Goal: Task Accomplishment & Management: Use online tool/utility

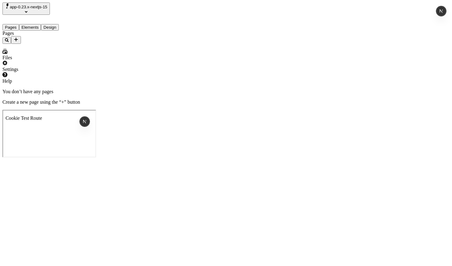
click at [46, 6] on span "app-0.23.x-nextjs-15" at bounding box center [29, 7] width 38 height 5
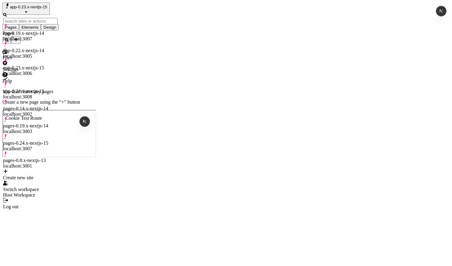
click at [33, 44] on div "Pages" at bounding box center [39, 37] width 74 height 13
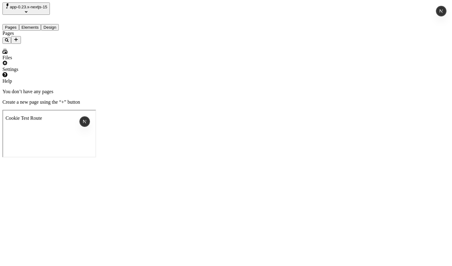
click at [27, 72] on div "Settings" at bounding box center [39, 66] width 74 height 12
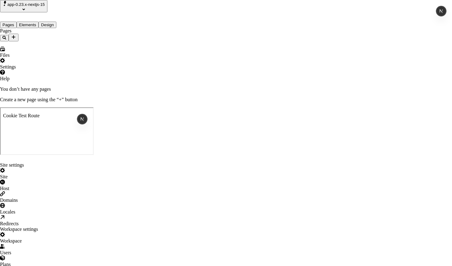
click at [106, 203] on div "Locales" at bounding box center [226, 209] width 452 height 12
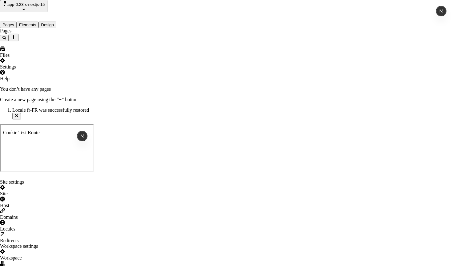
drag, startPoint x: 25, startPoint y: 74, endPoint x: 26, endPoint y: 60, distance: 13.9
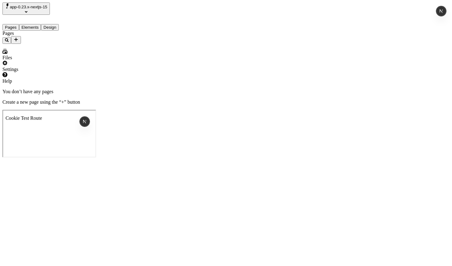
click at [32, 6] on span "app-0.23.x-nextjs-15" at bounding box center [29, 7] width 38 height 5
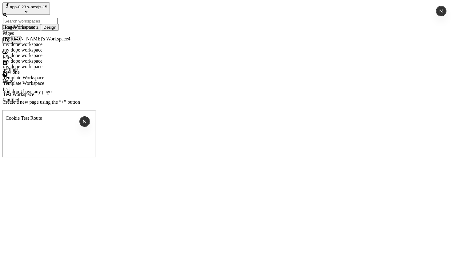
click at [58, 86] on div "Template Workspace" at bounding box center [36, 83] width 67 height 6
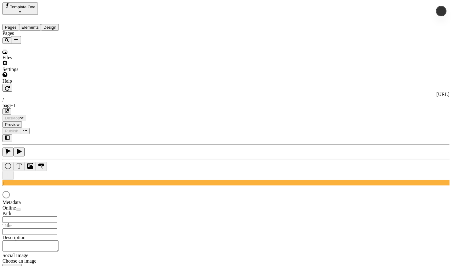
click at [34, 6] on span "Template One" at bounding box center [23, 7] width 26 height 5
type input "/page-1"
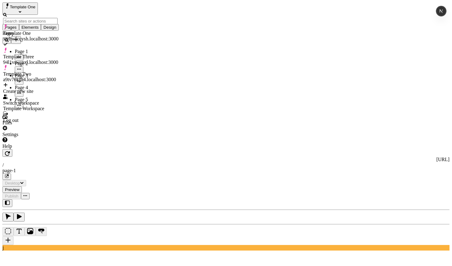
click at [37, 18] on input "text" at bounding box center [30, 21] width 55 height 6
click at [35, 9] on span "Template One" at bounding box center [23, 7] width 26 height 5
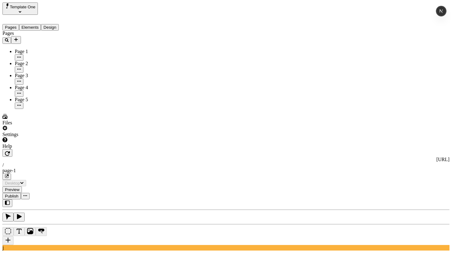
click at [38, 7] on button "Template One" at bounding box center [19, 8] width 35 height 12
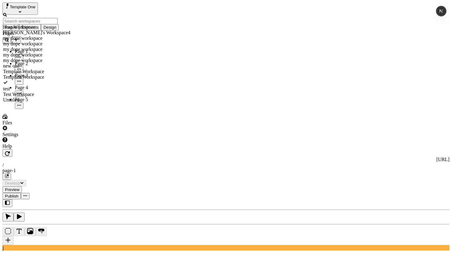
click at [56, 74] on div "Template Workspace" at bounding box center [36, 72] width 67 height 6
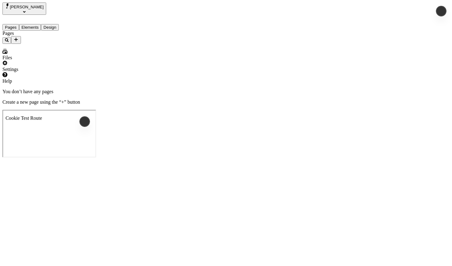
click at [22, 6] on button "josh" at bounding box center [24, 8] width 44 height 12
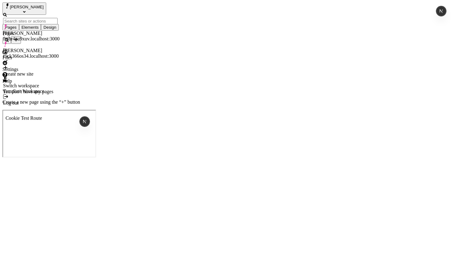
click at [27, 44] on div "Pages" at bounding box center [39, 37] width 74 height 13
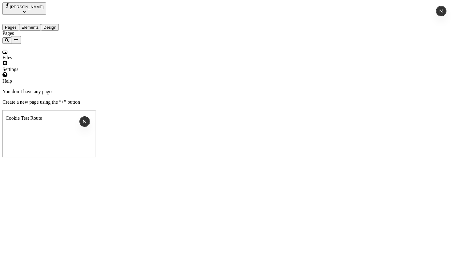
click at [20, 7] on span "josh" at bounding box center [27, 7] width 34 height 5
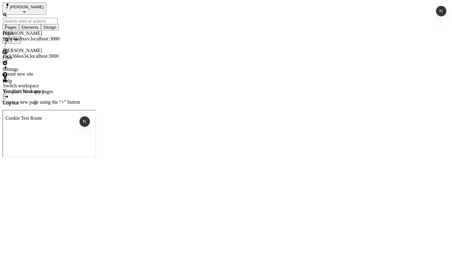
click at [258, 105] on p "Create a new page using the “+” button" at bounding box center [225, 102] width 447 height 6
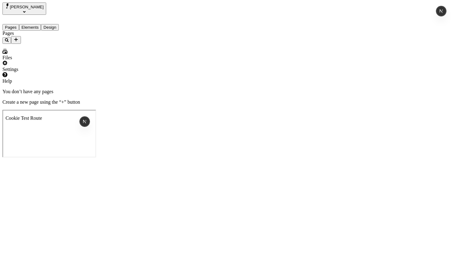
click at [182, 89] on div "You don’t have any pages Create a new page using the “+” button" at bounding box center [225, 97] width 447 height 16
click at [200, 93] on div "You don’t have any pages Create a new page using the “+” button" at bounding box center [225, 97] width 447 height 16
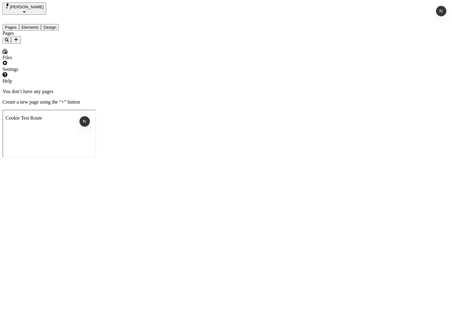
click at [20, 8] on span "josh" at bounding box center [27, 7] width 34 height 5
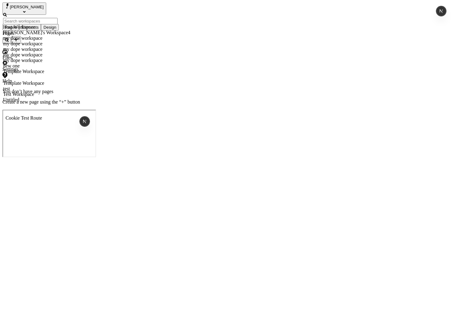
click at [31, 30] on div "Host Workspace" at bounding box center [36, 27] width 67 height 6
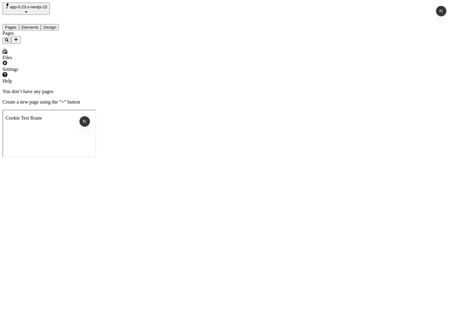
click at [39, 11] on button "app-0.23.x-nextjs-15" at bounding box center [25, 8] width 47 height 12
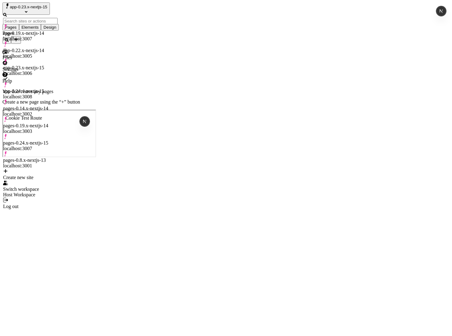
click at [42, 88] on div "app-0.24.x-nextjs-15" at bounding box center [30, 91] width 55 height 6
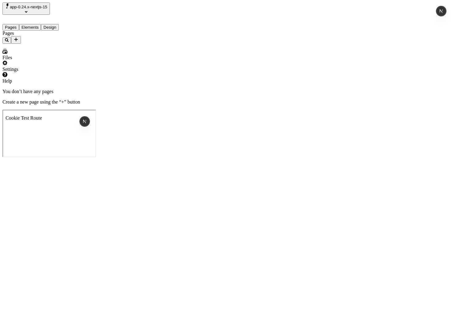
click at [18, 37] on icon "Add new" at bounding box center [16, 39] width 5 height 5
click at [50, 56] on div "Blank page" at bounding box center [60, 64] width 21 height 17
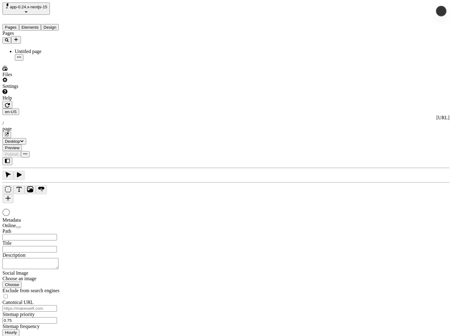
type input "/page"
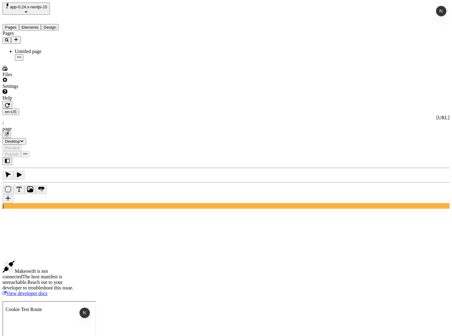
click at [10, 103] on icon "button" at bounding box center [7, 105] width 5 height 5
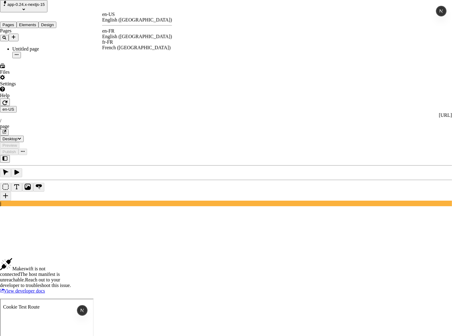
click at [106, 10] on html "app-0.24.x-nextjs-15 Pages Elements Design Pages Untitled page Files Settings H…" at bounding box center [226, 175] width 452 height 350
click at [128, 34] on div "English (France)" at bounding box center [137, 37] width 70 height 6
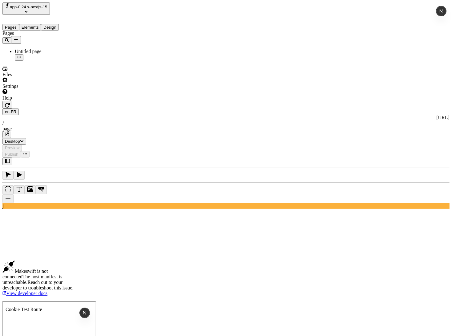
click at [47, 8] on span "app-0.24.x-nextjs-15" at bounding box center [29, 7] width 38 height 5
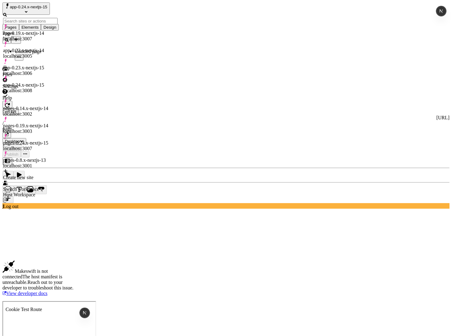
click at [43, 65] on div "app-0.23.x-nextjs-15" at bounding box center [30, 68] width 55 height 6
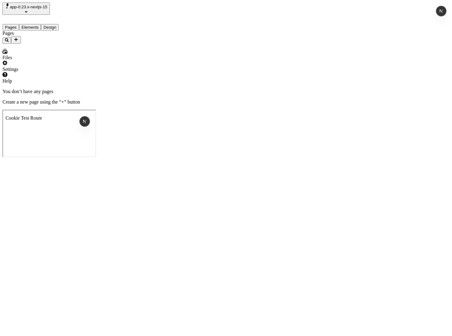
click at [18, 37] on icon "Add new" at bounding box center [16, 39] width 5 height 5
click at [54, 56] on div "Blank page" at bounding box center [60, 64] width 21 height 17
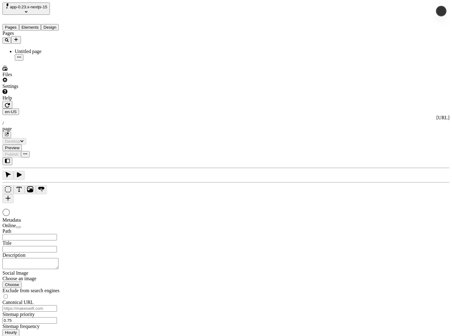
type input "/page"
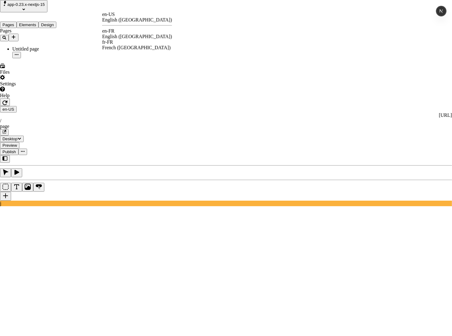
click at [125, 31] on div "en-FR English (France)" at bounding box center [137, 33] width 70 height 11
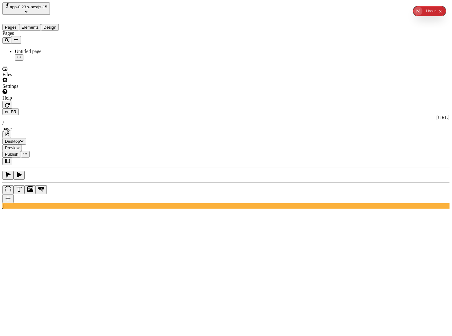
type input "18"
type input "1.5"
type textarea "Seamlessly scale granular fungibility, to objectively maintain elastic meta-ser…"
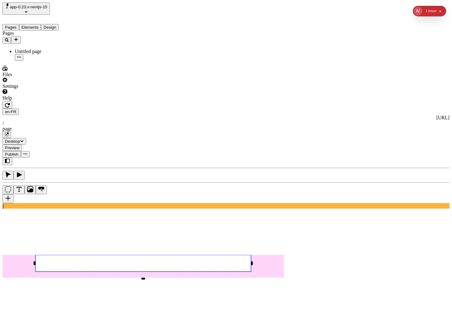
click at [38, 8] on span "app-0.23.x-nextjs-15" at bounding box center [29, 7] width 38 height 5
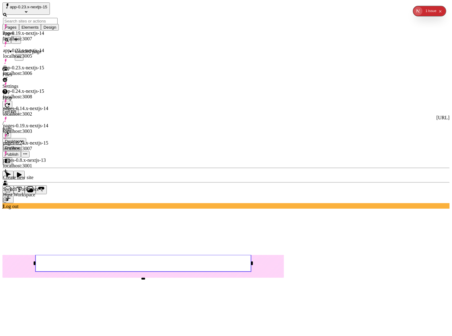
click at [20, 61] on div "Pages Untitled page" at bounding box center [39, 46] width 74 height 30
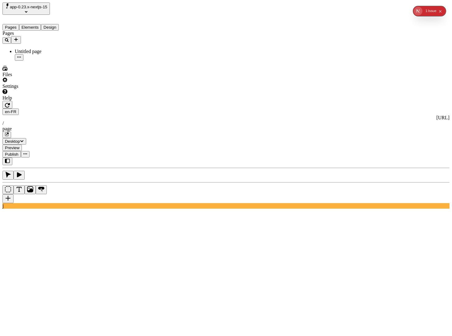
click at [181, 260] on use at bounding box center [143, 283] width 282 height 46
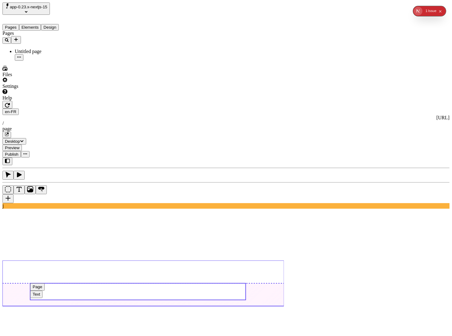
click at [172, 265] on use at bounding box center [138, 291] width 216 height 17
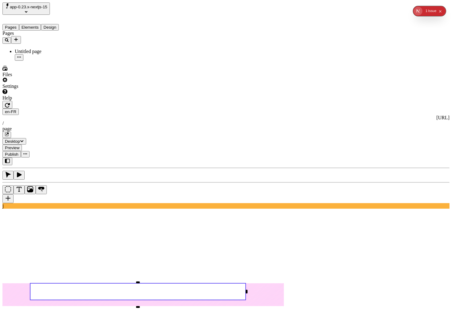
type input "65"
click at [197, 265] on rect at bounding box center [157, 291] width 216 height 17
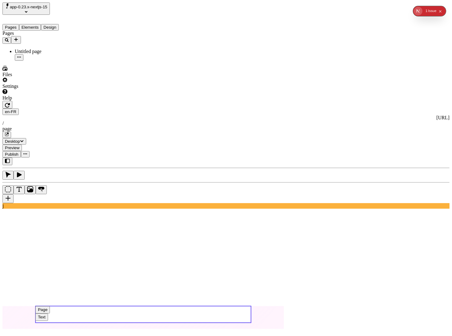
click at [146, 265] on use at bounding box center [143, 314] width 216 height 17
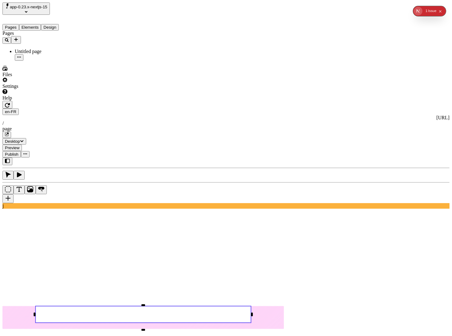
click at [137, 265] on rect at bounding box center [143, 314] width 216 height 17
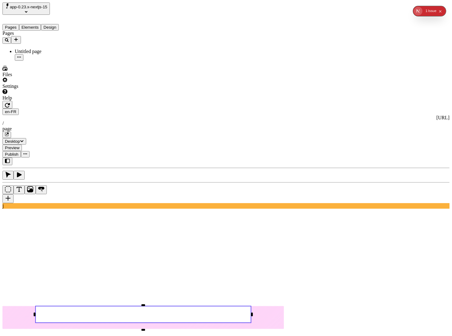
click at [148, 265] on rect at bounding box center [143, 314] width 216 height 17
click at [138, 265] on rect at bounding box center [143, 314] width 216 height 17
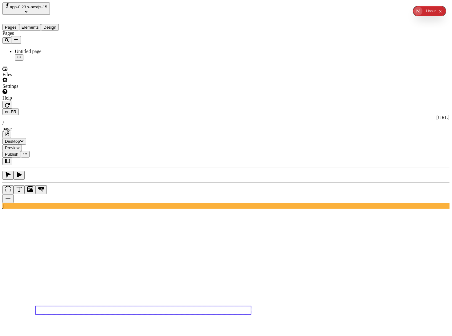
type textarea "asdf"
drag, startPoint x: 368, startPoint y: 98, endPoint x: 382, endPoint y: 79, distance: 22.9
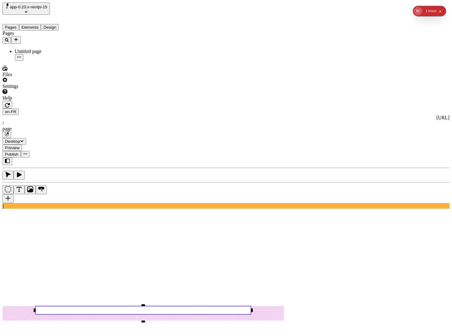
click at [434, 10] on div "Issue" at bounding box center [432, 11] width 8 height 10
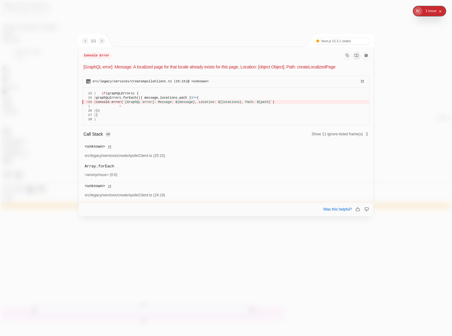
click at [446, 11] on div at bounding box center [226, 168] width 452 height 336
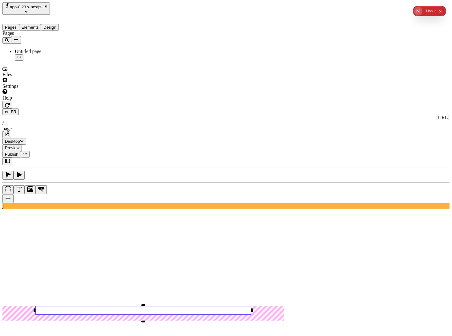
click at [442, 11] on icon "Collapse issues badge" at bounding box center [440, 11] width 3 height 3
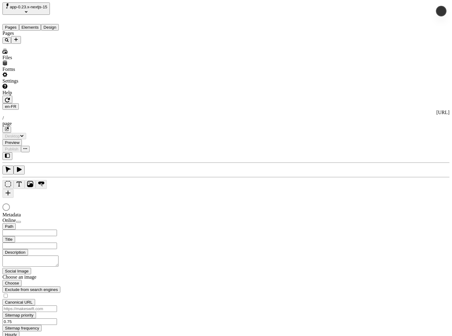
type input "/page"
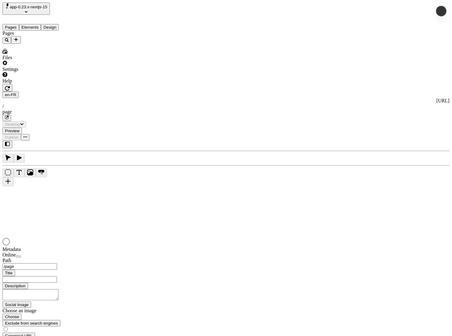
click at [43, 7] on span "app-0.23.x-nextjs-15" at bounding box center [29, 7] width 38 height 5
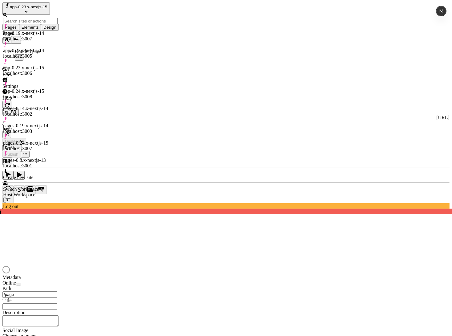
click at [39, 157] on div "pages-0.8.x-nextjs-13" at bounding box center [30, 160] width 55 height 6
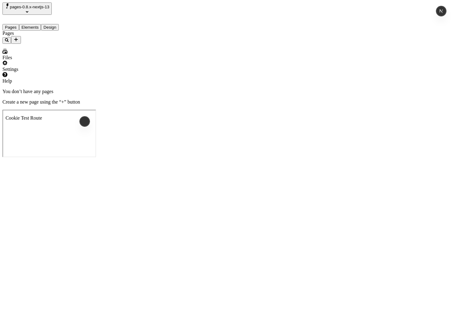
click at [21, 36] on button "Add new" at bounding box center [16, 40] width 10 height 8
click at [68, 43] on div "Page from template" at bounding box center [60, 47] width 21 height 17
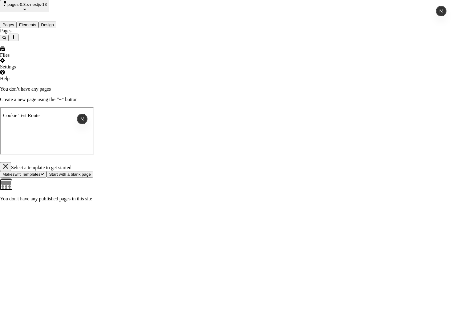
click at [44, 172] on span "Makeswift Templates" at bounding box center [23, 174] width 42 height 5
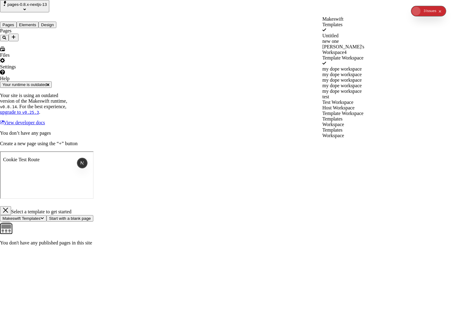
click at [334, 138] on div "Templates Workspace" at bounding box center [344, 132] width 42 height 11
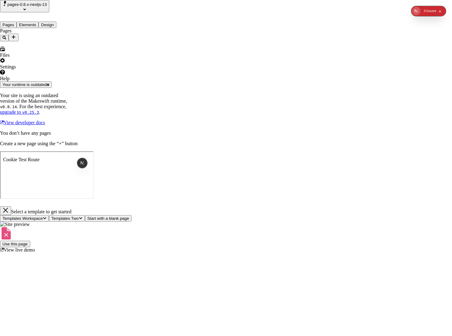
click at [129, 216] on span "Start with a blank page" at bounding box center [109, 218] width 42 height 5
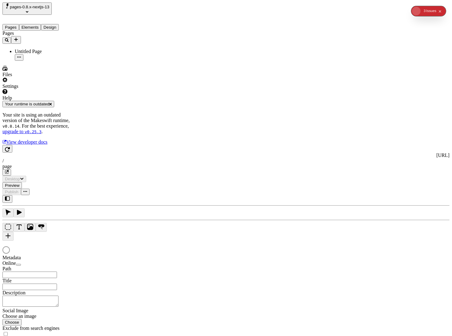
type input "/page"
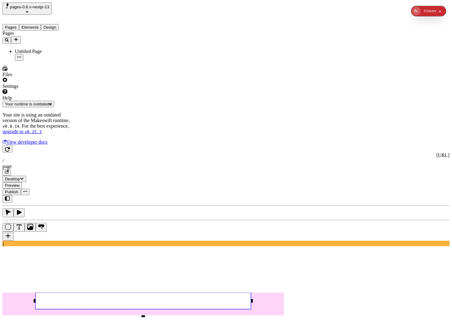
type input "95"
type input "90"
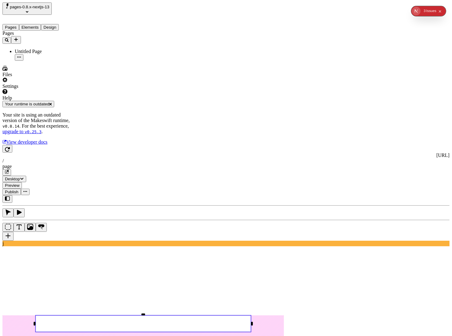
click at [155, 315] on rect at bounding box center [143, 323] width 216 height 17
click at [159, 315] on rect at bounding box center [143, 323] width 216 height 17
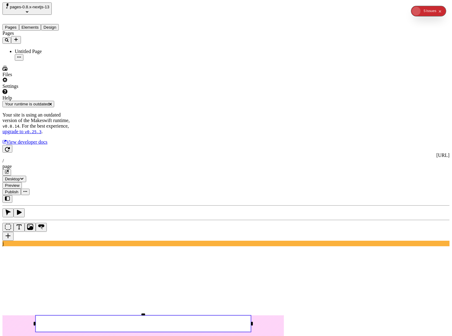
click at [172, 315] on rect at bounding box center [143, 323] width 216 height 17
